Goal: Task Accomplishment & Management: Use online tool/utility

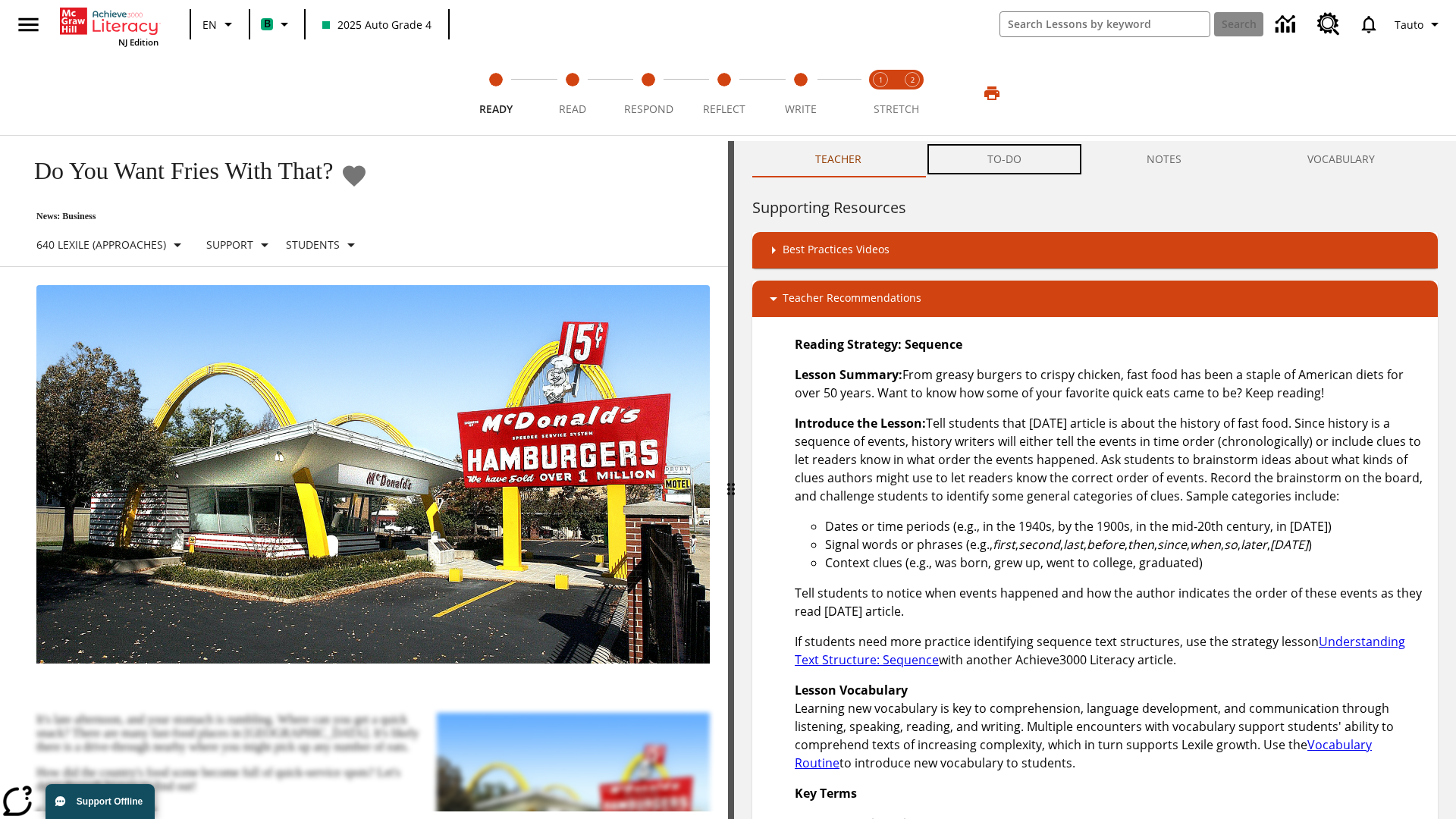
click at [1005, 159] on button "TO-DO" at bounding box center [1004, 159] width 160 height 36
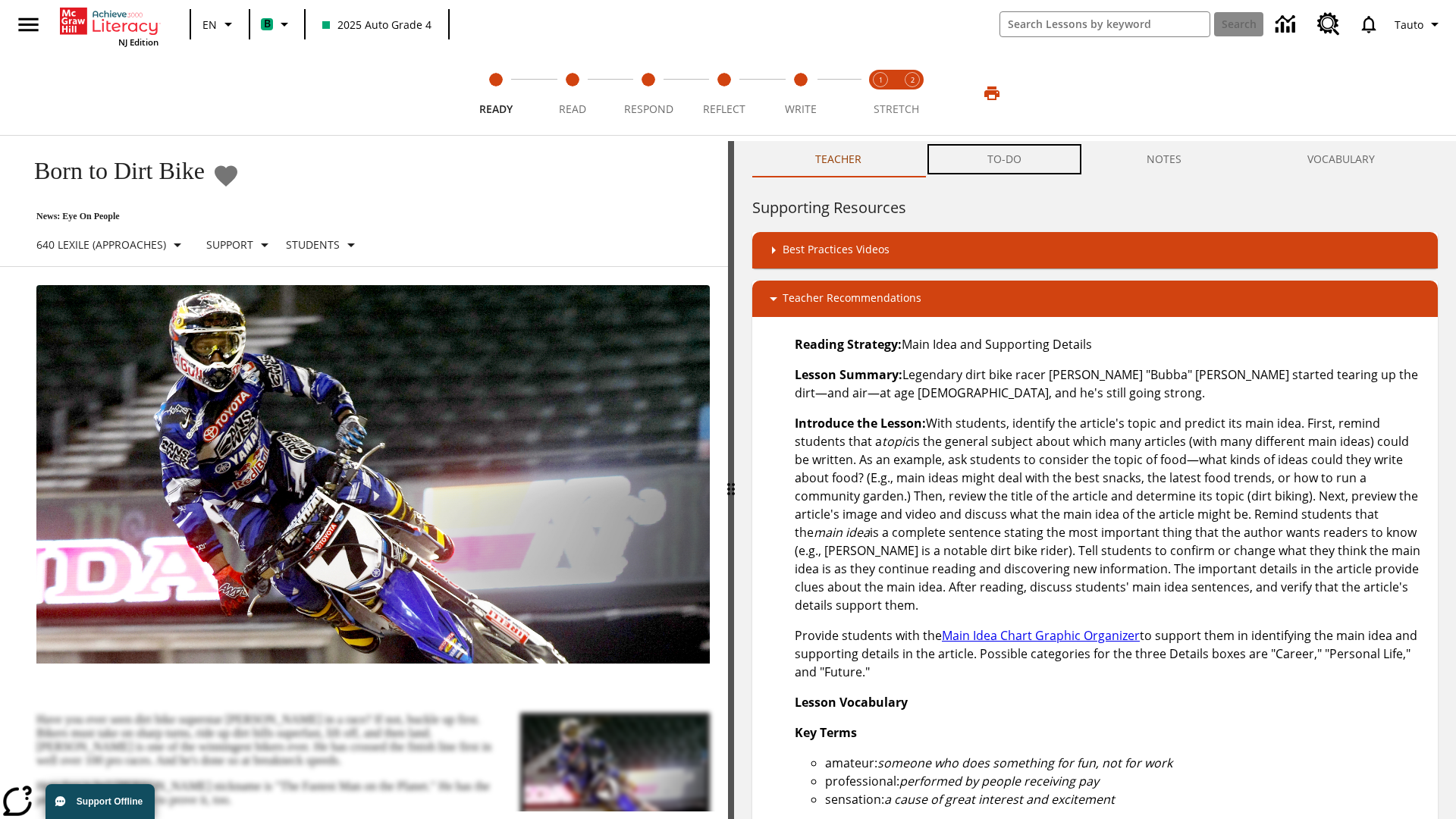
click at [1005, 159] on button "TO-DO" at bounding box center [1004, 159] width 160 height 36
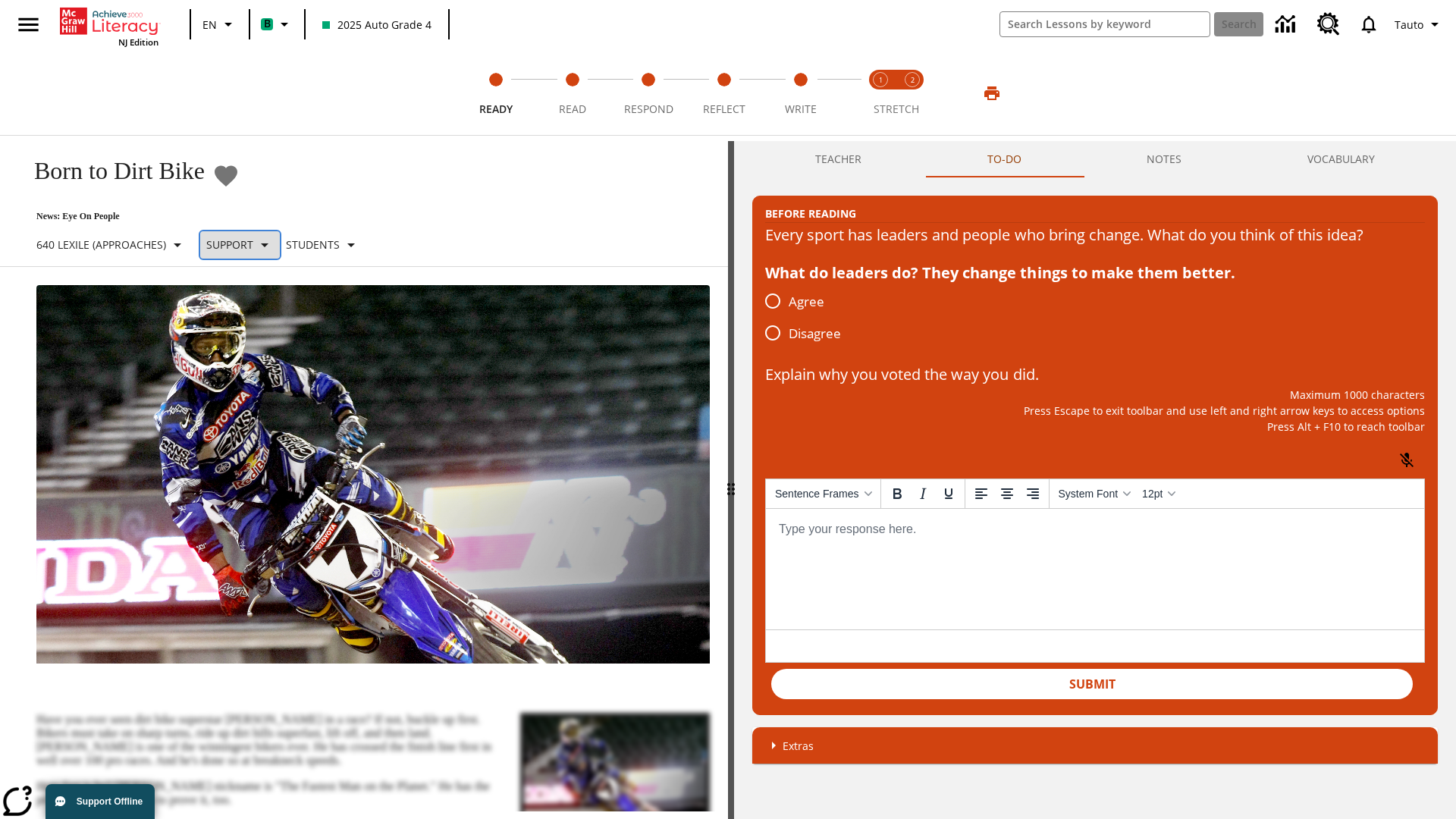
click at [252, 244] on p "Support" at bounding box center [230, 244] width 47 height 16
click at [269, 333] on p "Support" at bounding box center [268, 333] width 90 height 16
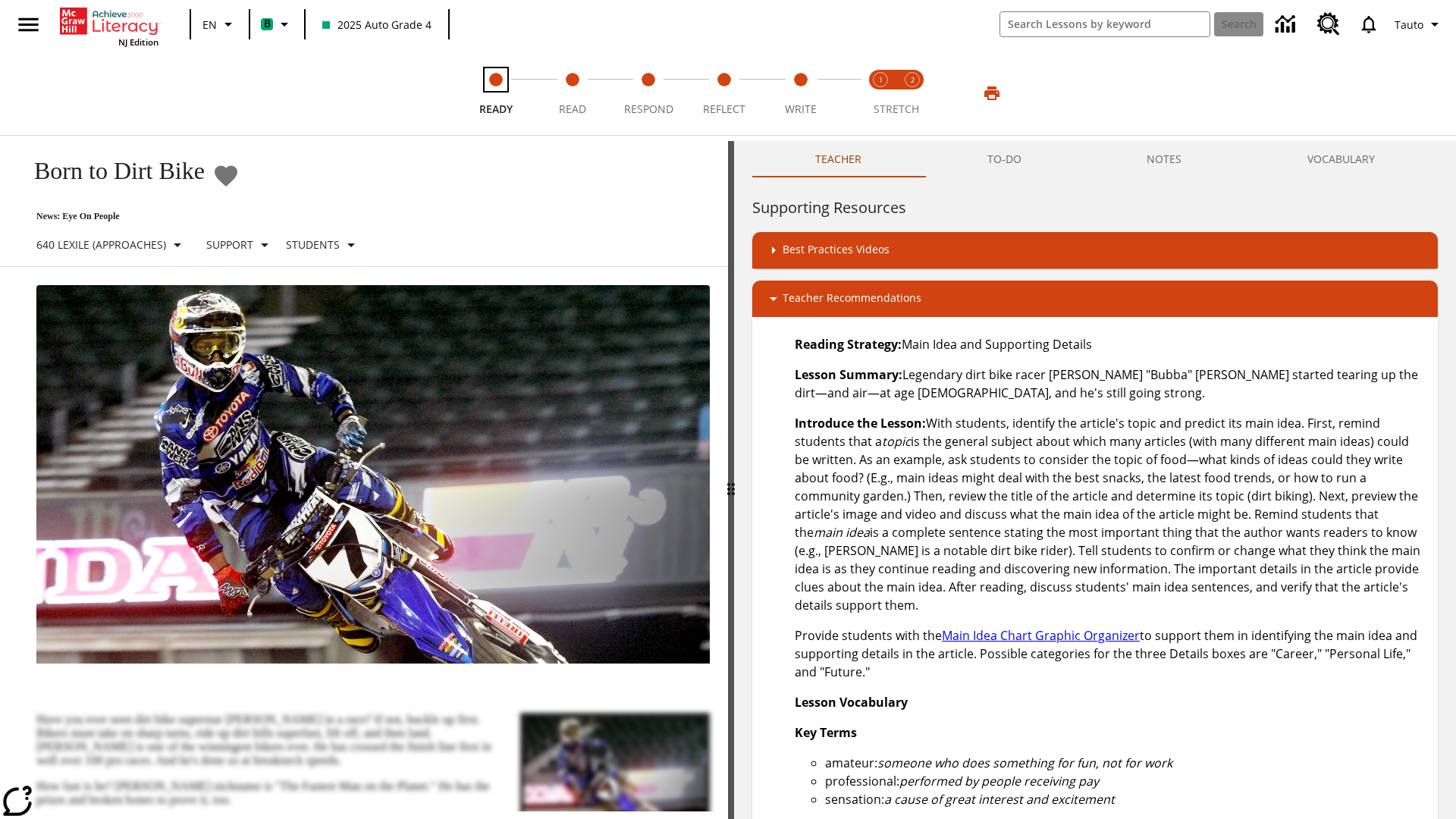
click at [496, 93] on span "Ready" at bounding box center [495, 104] width 33 height 28
click at [1005, 159] on button "TO-DO" at bounding box center [1004, 159] width 160 height 36
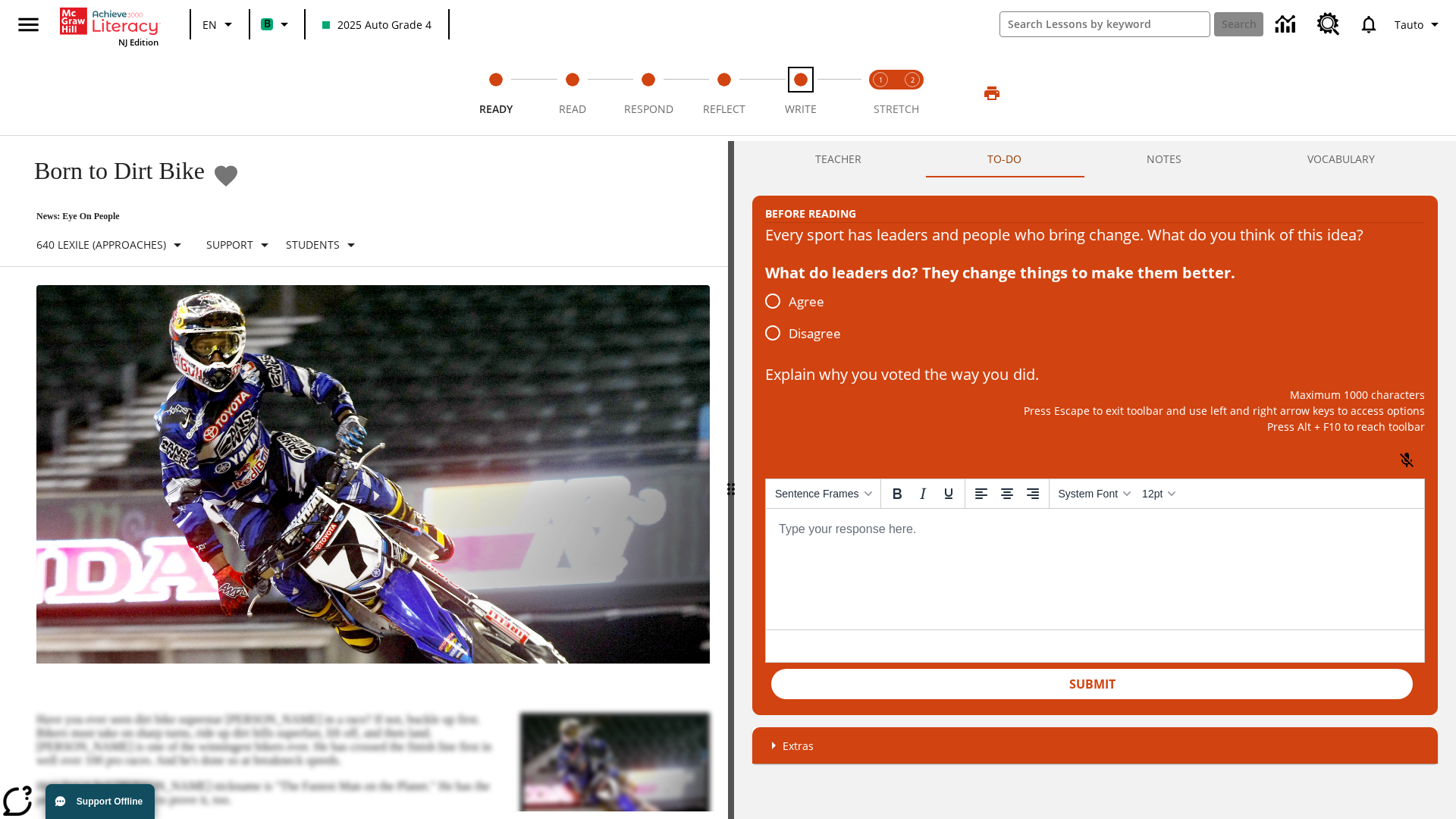
click at [800, 93] on span "Write" at bounding box center [800, 104] width 31 height 28
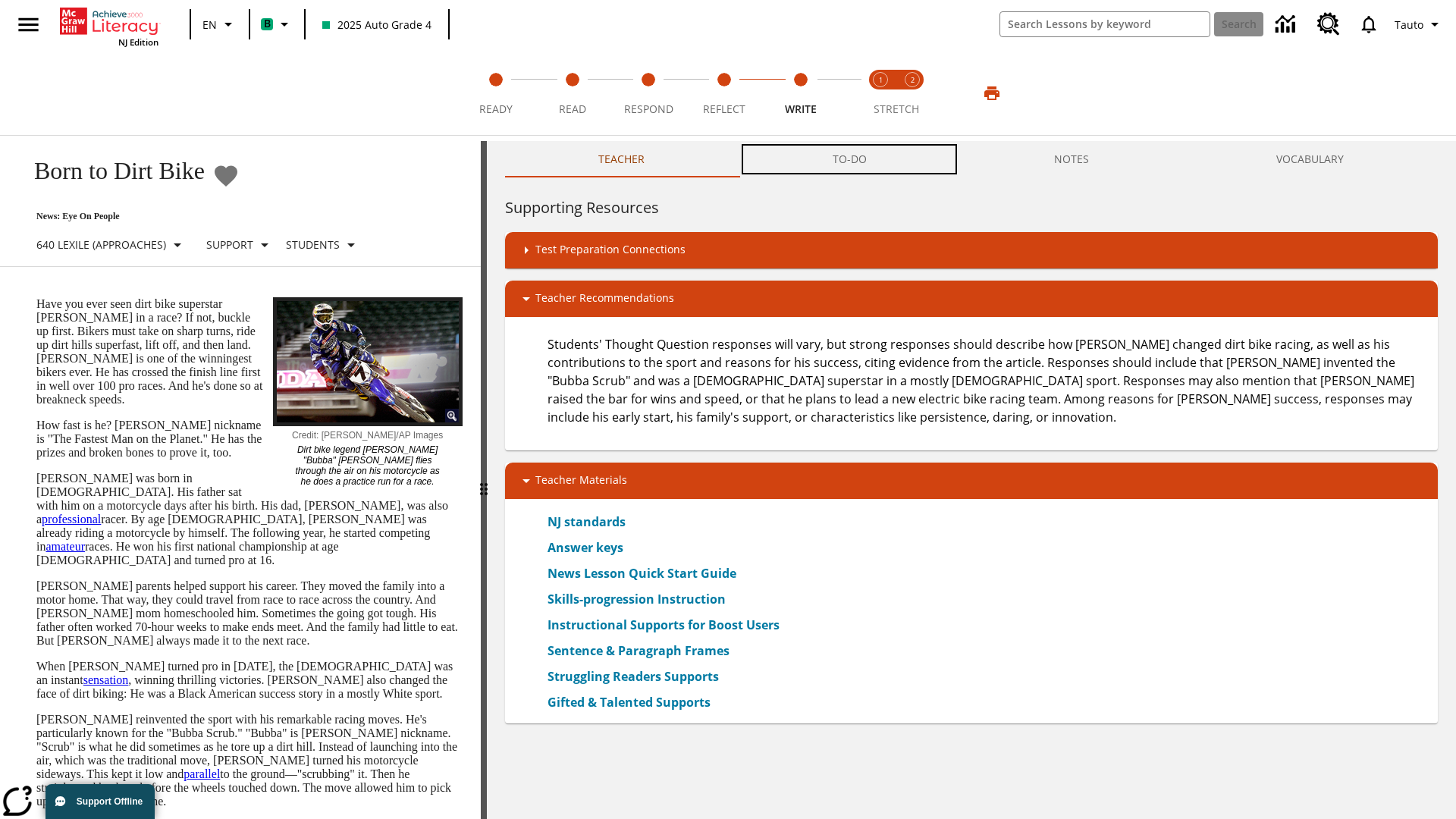
scroll to position [1, 0]
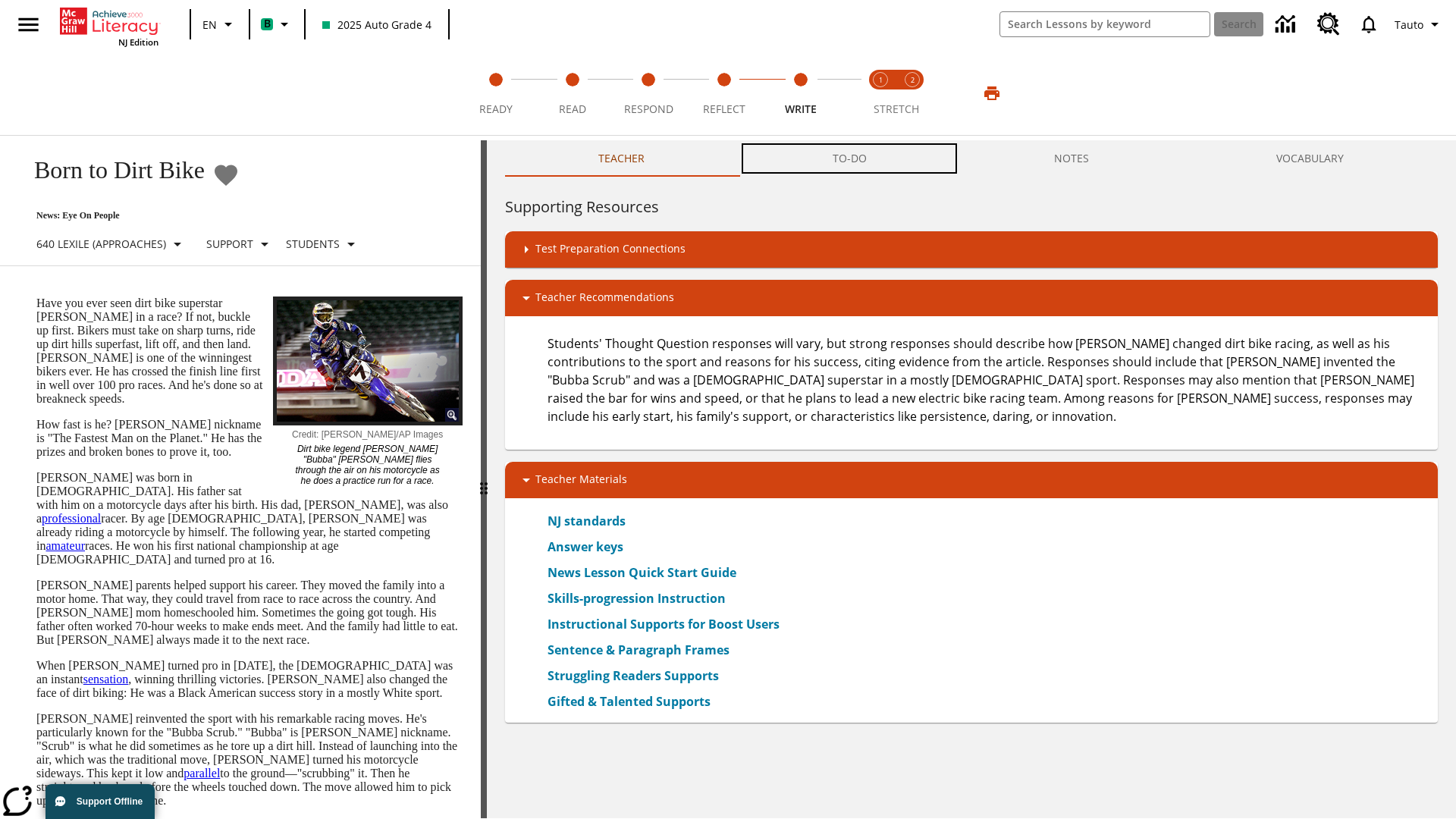
click at [850, 159] on button "TO-DO" at bounding box center [849, 158] width 221 height 36
